Goal: Check status: Check status

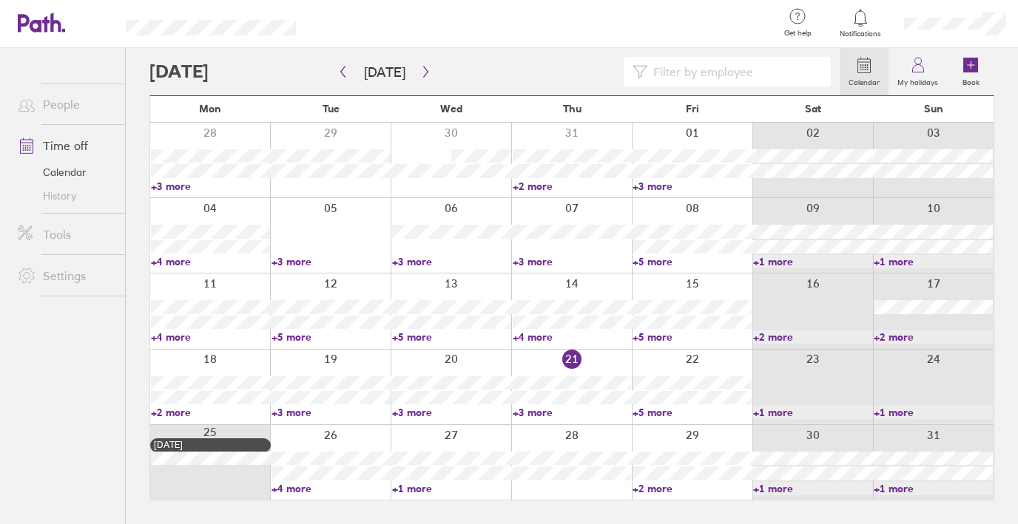
click at [792, 412] on link "+1 more" at bounding box center [812, 412] width 119 height 13
click at [897, 412] on link "+1 more" at bounding box center [933, 412] width 119 height 13
click at [305, 487] on link "+4 more" at bounding box center [330, 488] width 119 height 13
click at [300, 488] on link "+4 more" at bounding box center [330, 488] width 119 height 13
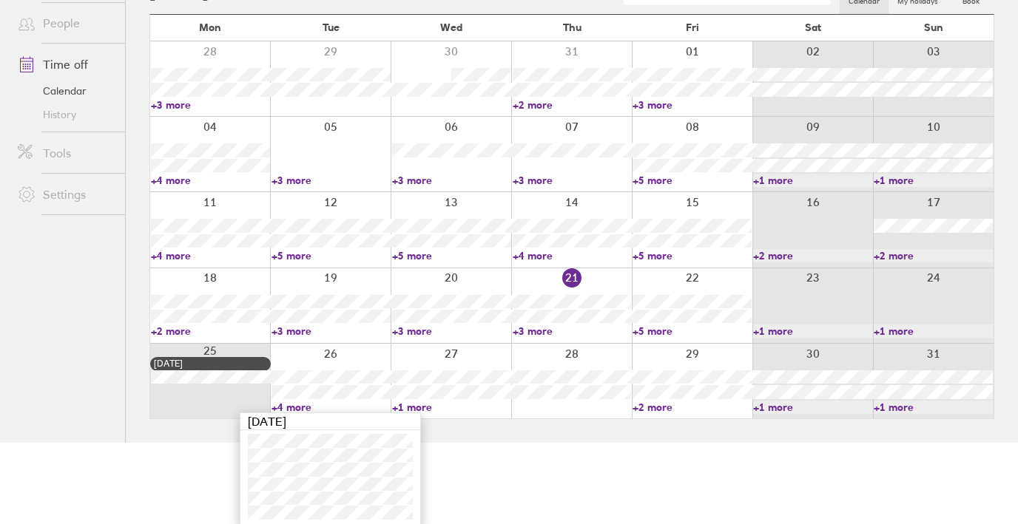
scroll to position [85, 0]
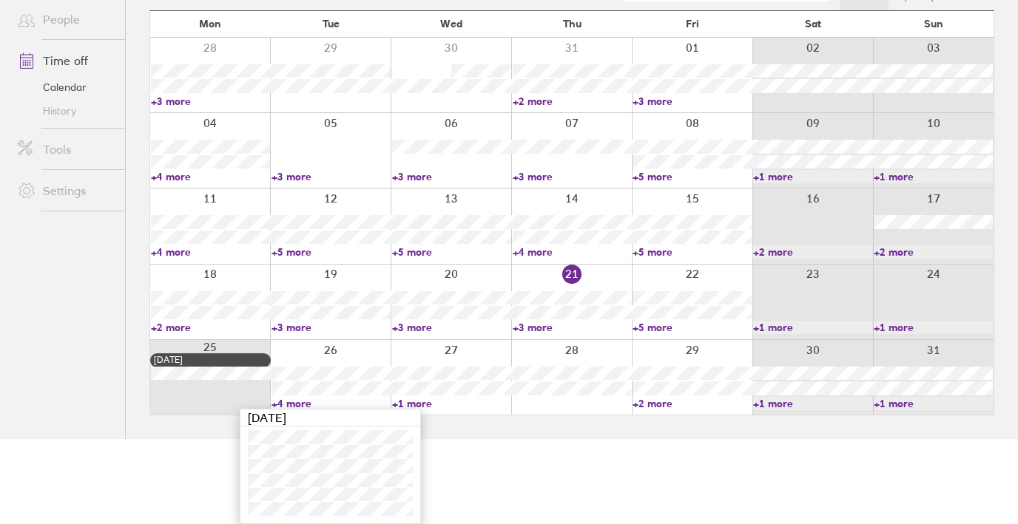
click at [419, 404] on link "+1 more" at bounding box center [451, 403] width 119 height 13
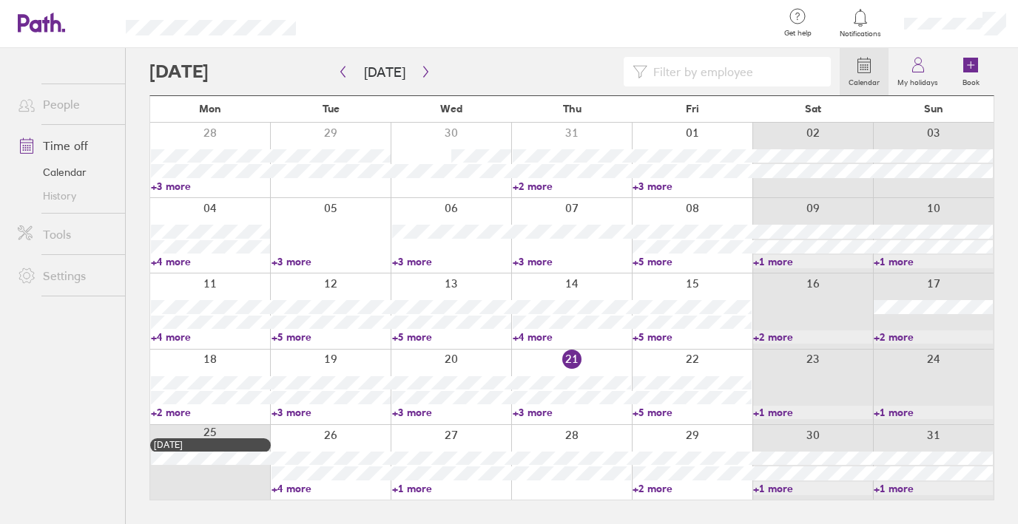
scroll to position [0, 0]
click at [418, 485] on link "+1 more" at bounding box center [451, 488] width 119 height 13
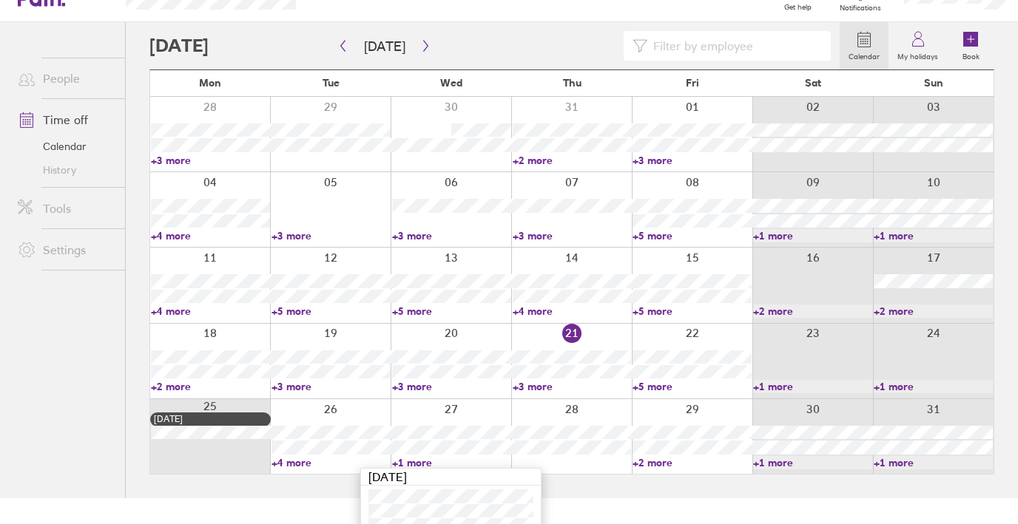
scroll to position [41, 0]
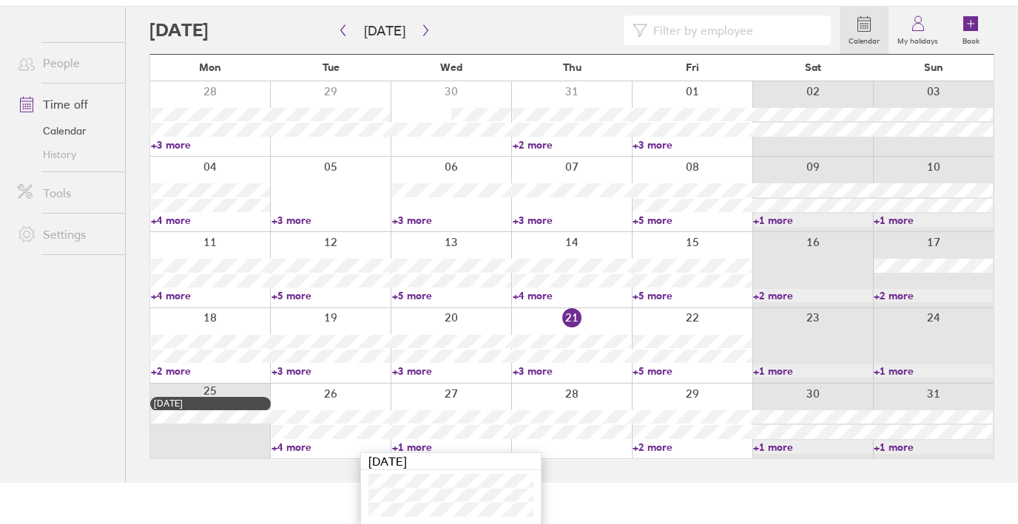
click at [660, 450] on link "+2 more" at bounding box center [691, 447] width 119 height 13
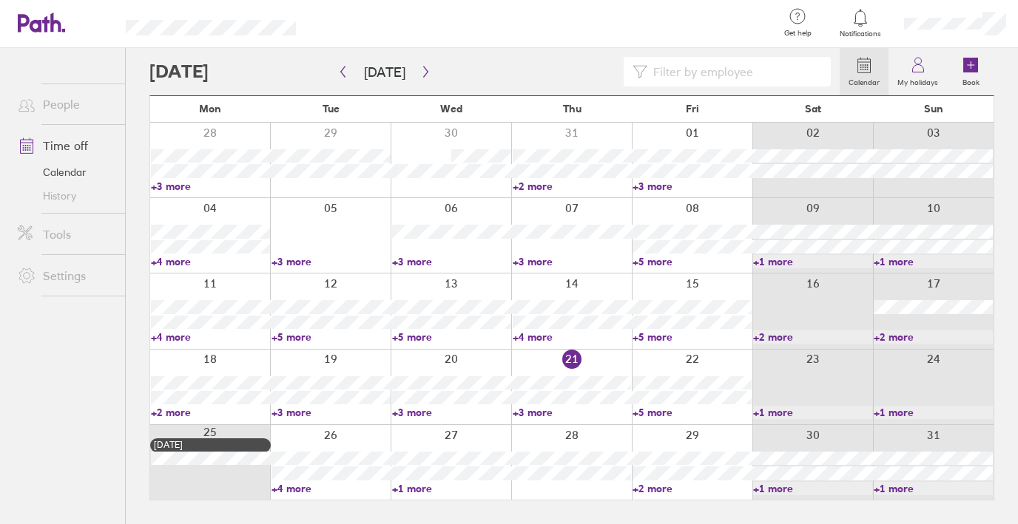
scroll to position [0, 0]
click at [658, 489] on link "+2 more" at bounding box center [691, 488] width 119 height 13
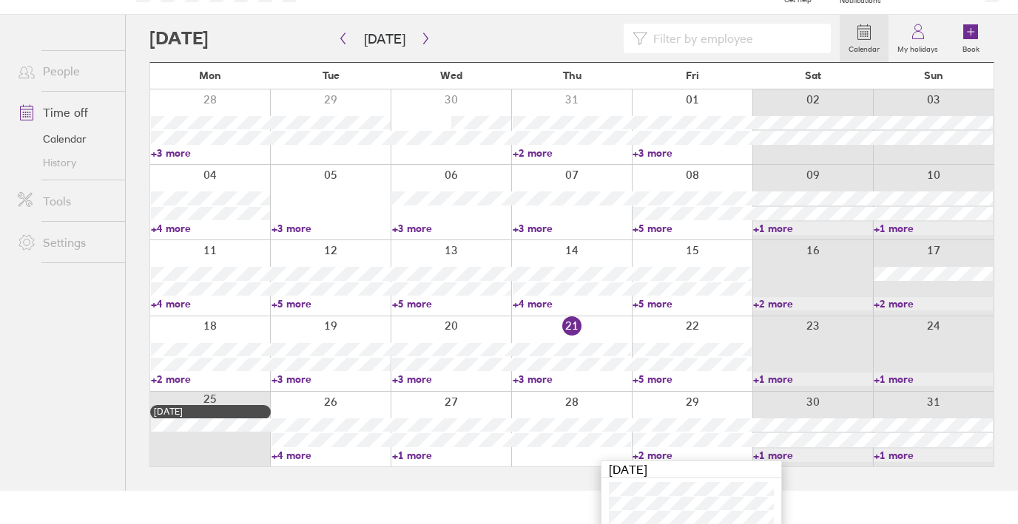
scroll to position [56, 0]
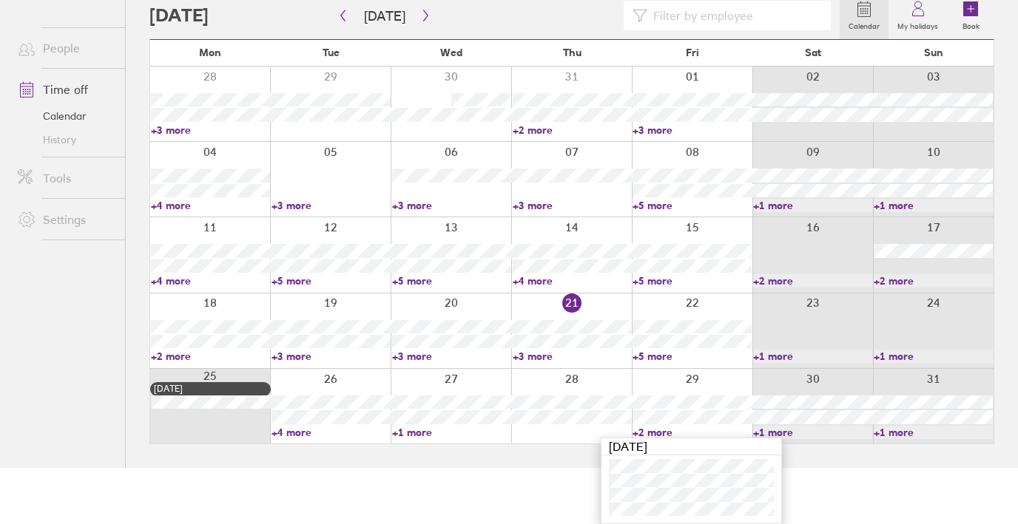
click at [658, 431] on link "+2 more" at bounding box center [691, 432] width 119 height 13
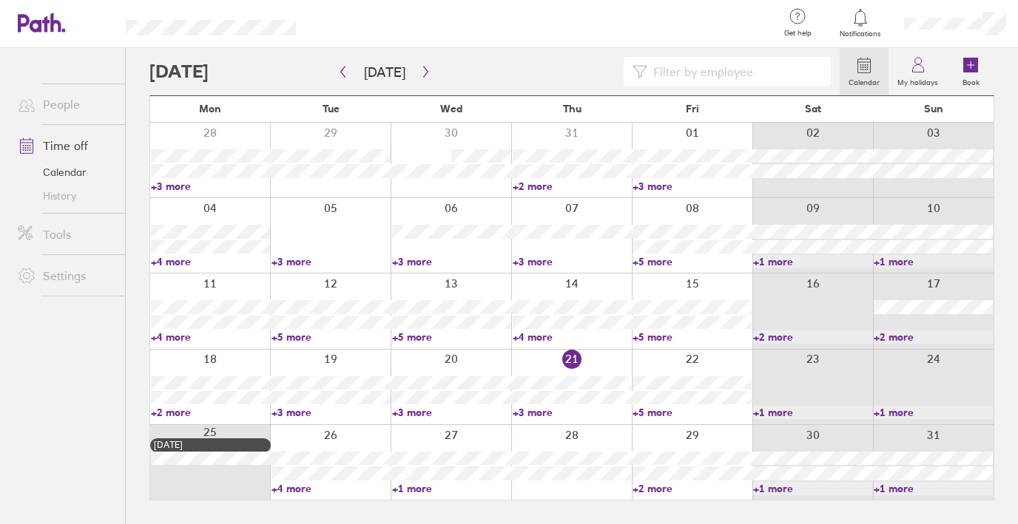
scroll to position [0, 0]
